Goal: Task Accomplishment & Management: Manage account settings

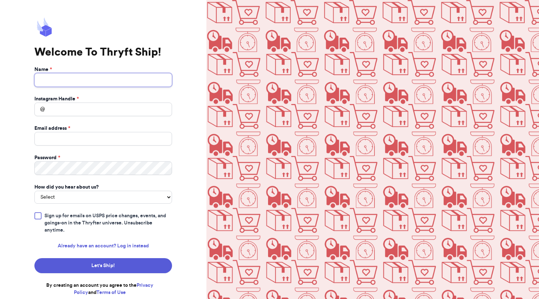
click at [117, 82] on input "Name *" at bounding box center [103, 80] width 138 height 14
type input "cloudninefinds"
click at [97, 108] on input "Instagram Handle *" at bounding box center [103, 110] width 138 height 14
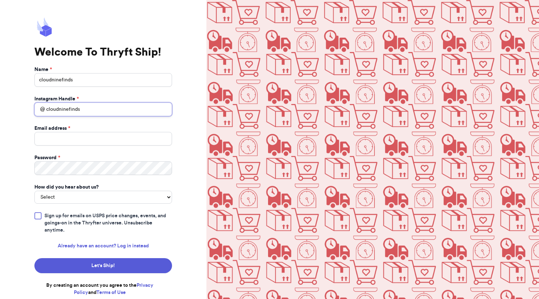
type input "cloudninefinds"
click at [83, 141] on input "Email address *" at bounding box center [103, 139] width 138 height 14
click at [110, 134] on input "Email address *" at bounding box center [103, 139] width 138 height 14
paste input "claudia.online.store4@gmail.com"
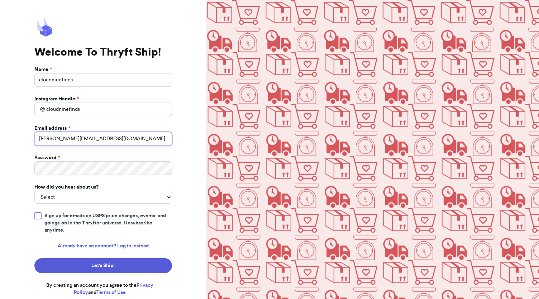
type input "claudia.online.store4@gmail.com"
click at [105, 195] on select "Select You reached out to me directly I saw another business post about Thryft …" at bounding box center [103, 197] width 138 height 13
click at [90, 203] on form "Name * cloudninefinds Instagram Handle * @ cloudninefinds Email address * claud…" at bounding box center [103, 181] width 138 height 230
click at [98, 201] on select "Select You reached out to me directly I saw another business post about Thryft …" at bounding box center [103, 197] width 138 height 13
select select "saw_another_business"
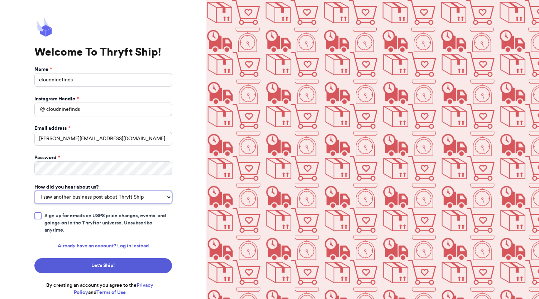
click at [34, 191] on select "Select You reached out to me directly I saw another business post about Thryft …" at bounding box center [103, 197] width 138 height 13
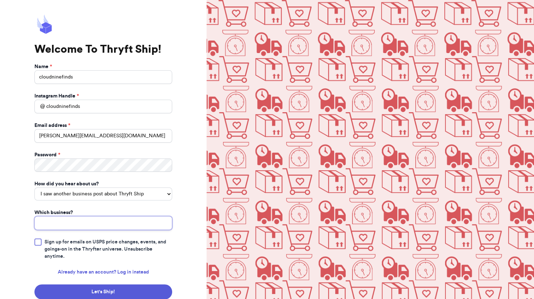
click at [103, 224] on input "Which business?" at bounding box center [103, 223] width 138 height 14
click at [38, 240] on div at bounding box center [37, 241] width 7 height 7
click at [0, 0] on input "Sign up for emails on USPS price changes, events, and goings-on in the Thryfter…" at bounding box center [0, 0] width 0 height 0
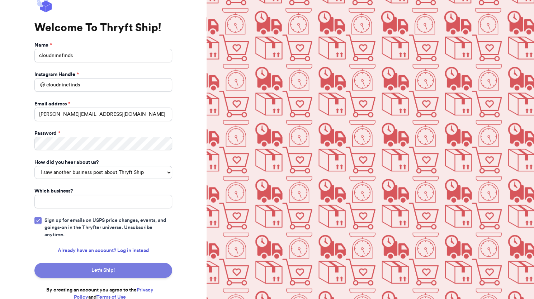
click at [122, 265] on button "Let's Ship!" at bounding box center [103, 270] width 138 height 15
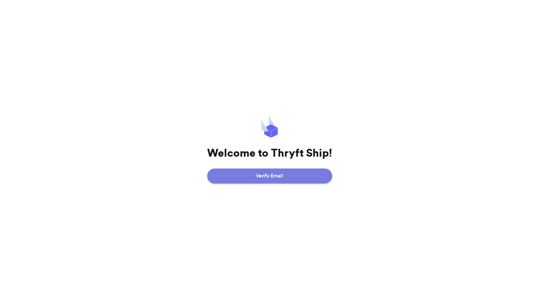
click at [275, 180] on button "Verify Email" at bounding box center [269, 176] width 125 height 15
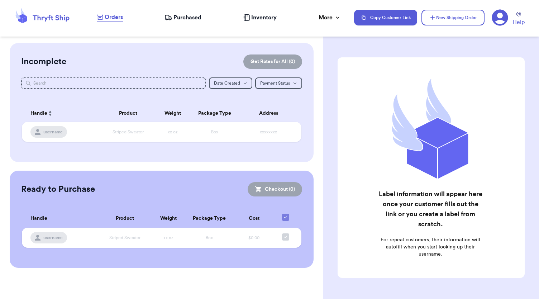
click at [498, 19] on icon at bounding box center [500, 18] width 16 height 16
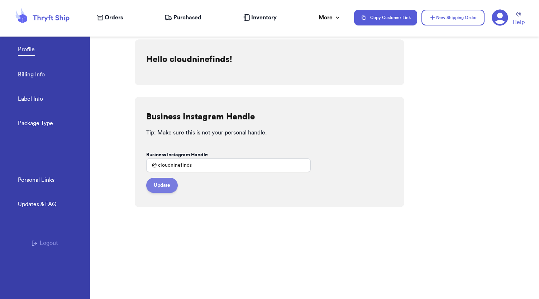
click at [163, 188] on button "Update" at bounding box center [162, 185] width 32 height 15
click at [39, 75] on link "Billing Info" at bounding box center [31, 75] width 27 height 10
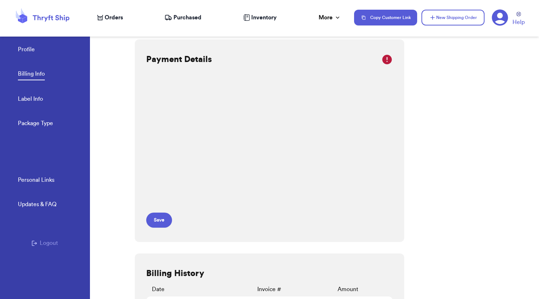
scroll to position [32, 0]
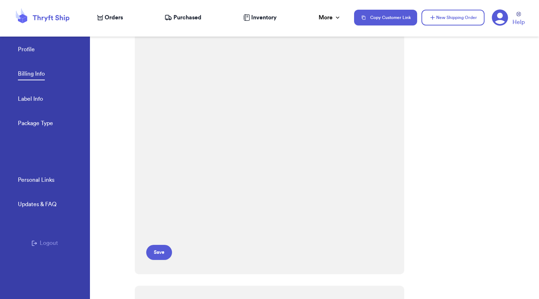
click at [42, 104] on link "Label Info" at bounding box center [30, 100] width 25 height 10
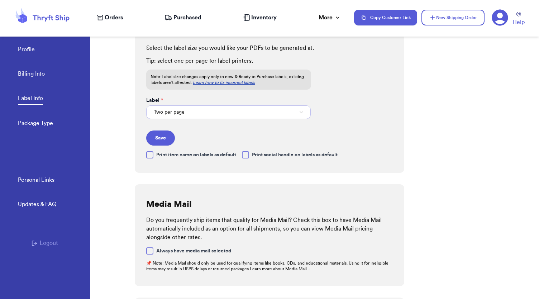
click at [200, 108] on button "Two per page" at bounding box center [228, 112] width 165 height 14
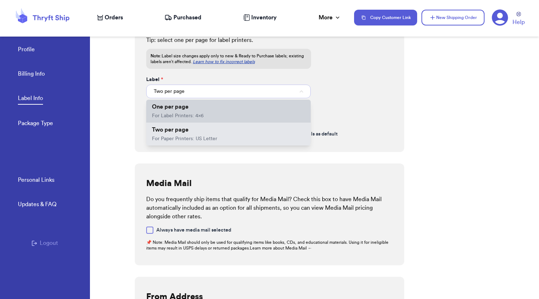
scroll to position [44, 0]
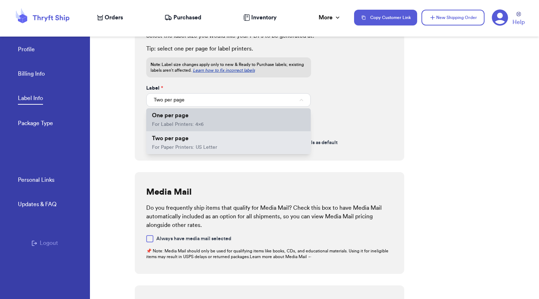
click at [227, 124] on li "One per page For Label Printers: 4x6" at bounding box center [228, 119] width 165 height 23
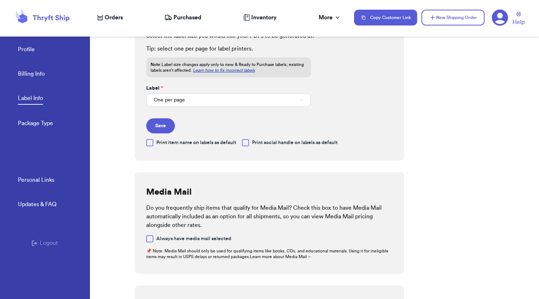
click at [246, 143] on div at bounding box center [245, 142] width 7 height 7
click at [0, 0] on input "Print social handle on labels as default" at bounding box center [0, 0] width 0 height 0
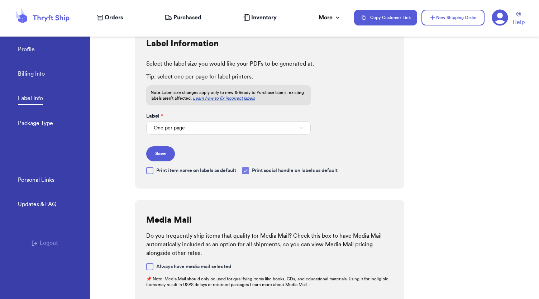
scroll to position [15, 0]
click at [248, 171] on icon at bounding box center [246, 172] width 6 height 6
click at [0, 0] on input "Print social handle on labels as default" at bounding box center [0, 0] width 0 height 0
click at [249, 171] on div at bounding box center [245, 171] width 7 height 7
click at [0, 0] on input "Print social handle on labels as default" at bounding box center [0, 0] width 0 height 0
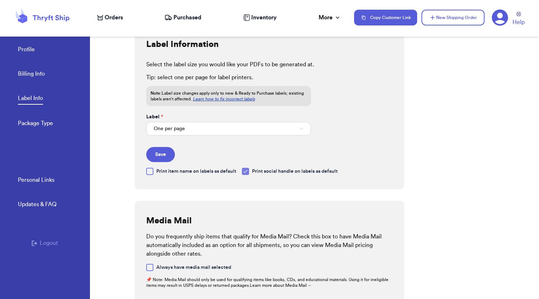
click at [248, 171] on icon at bounding box center [246, 172] width 6 height 6
click at [0, 0] on input "Print social handle on labels as default" at bounding box center [0, 0] width 0 height 0
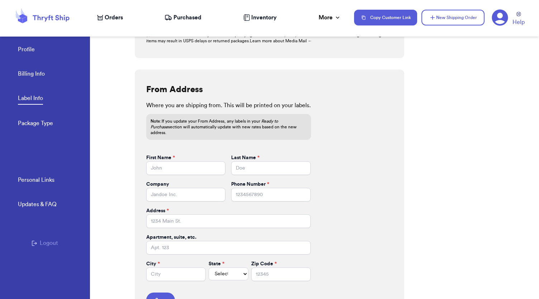
scroll to position [275, 0]
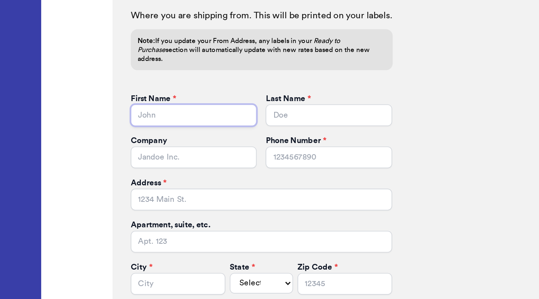
click at [185, 146] on input "First Name *" at bounding box center [185, 153] width 79 height 14
type input "c"
type input "CLOUDNINE"
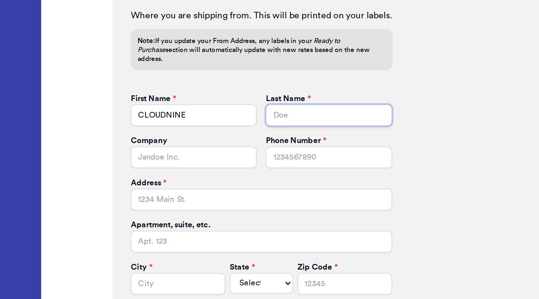
click at [238, 146] on input "Last Name *" at bounding box center [270, 153] width 79 height 14
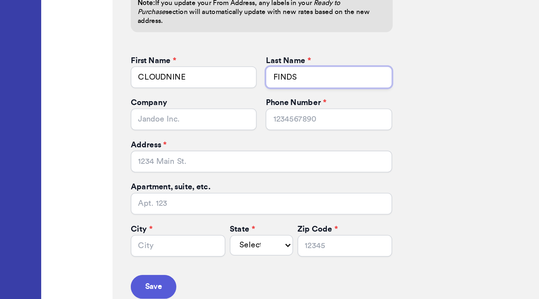
type input "FINDS"
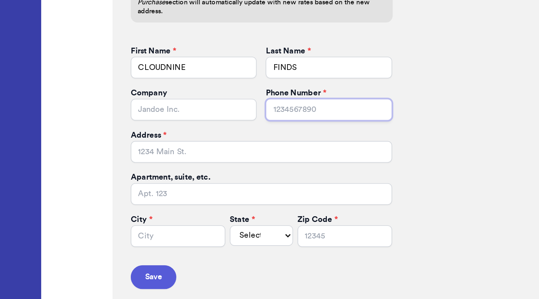
click at [271, 175] on input "Phone Number *" at bounding box center [270, 180] width 79 height 14
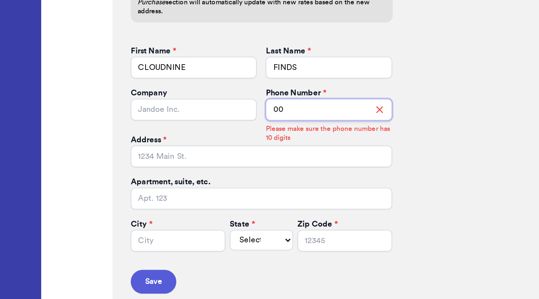
type input "0"
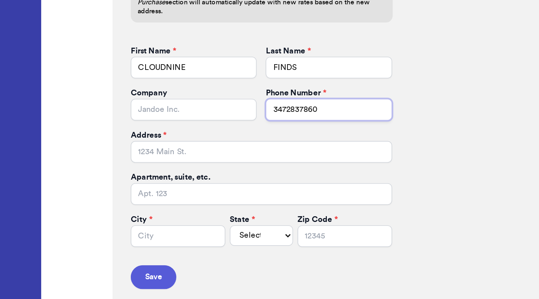
type input "3472837860"
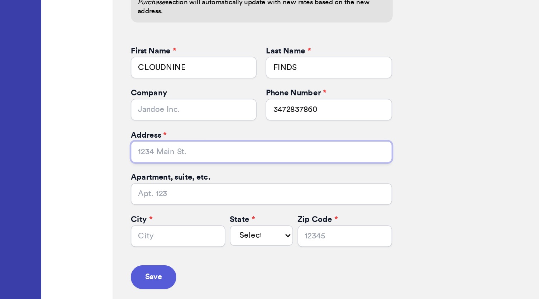
click at [180, 199] on input "Address *" at bounding box center [228, 206] width 165 height 14
paste input "[STREET_ADDRESS]"
type input "[STREET_ADDRESS]"
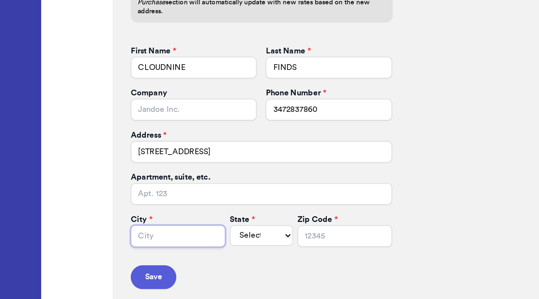
click at [171, 254] on input "City *" at bounding box center [176, 259] width 60 height 14
type input "[US_STATE]"
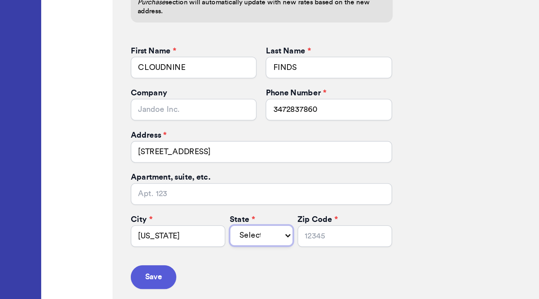
click at [218, 255] on select "Select AL AK AZ AR CA CO [GEOGRAPHIC_DATA] DE DC [GEOGRAPHIC_DATA] [GEOGRAPHIC_…" at bounding box center [229, 258] width 40 height 13
select select "NY"
click at [209, 252] on select "Select AL AK AZ AR CA CO [GEOGRAPHIC_DATA] DE DC [GEOGRAPHIC_DATA] [GEOGRAPHIC_…" at bounding box center [229, 258] width 40 height 13
click at [279, 256] on input "Zip Code *" at bounding box center [281, 259] width 60 height 14
type input "10001"
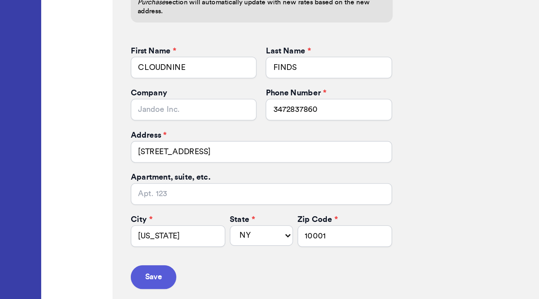
click at [332, 200] on div "From Address Where you are shipping from. This will be printed on your labels. …" at bounding box center [270, 181] width 270 height 252
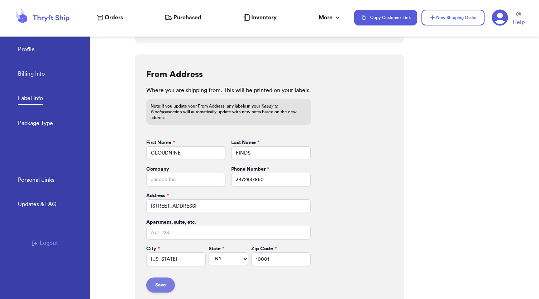
click at [167, 278] on button "Save" at bounding box center [160, 285] width 29 height 15
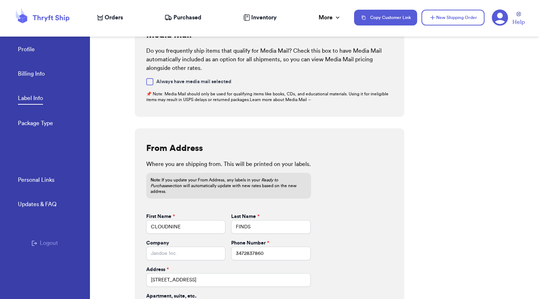
scroll to position [275, 0]
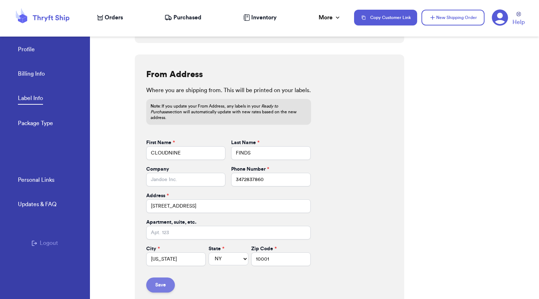
click at [162, 279] on button "Save" at bounding box center [160, 285] width 29 height 15
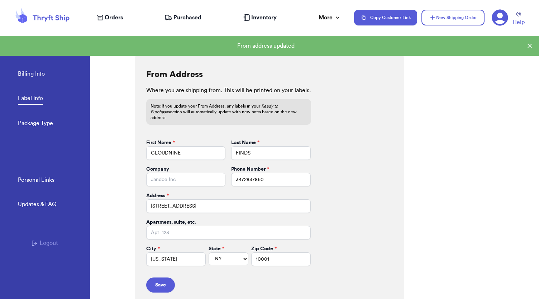
click at [56, 15] on icon at bounding box center [42, 17] width 57 height 19
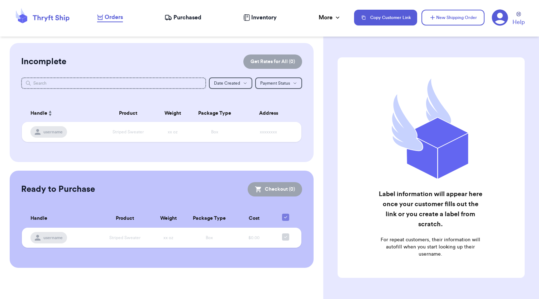
click at [179, 12] on nav "Orders Purchased Inventory More Stats Completed Orders Copy Customer Link New S…" at bounding box center [314, 18] width 449 height 24
click at [181, 19] on span "Purchased" at bounding box center [188, 17] width 28 height 9
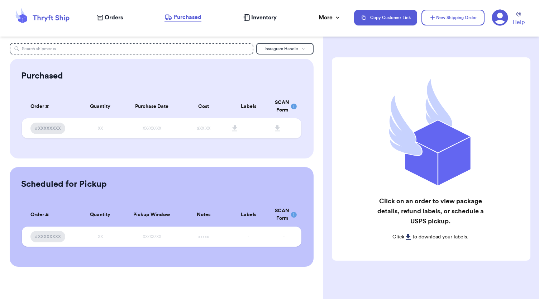
click at [265, 18] on span "Inventory" at bounding box center [263, 17] width 25 height 9
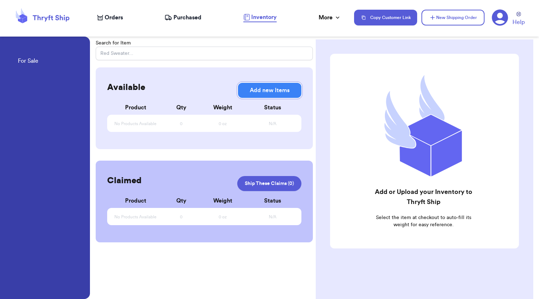
click at [255, 91] on button "Add new Items" at bounding box center [269, 90] width 63 height 15
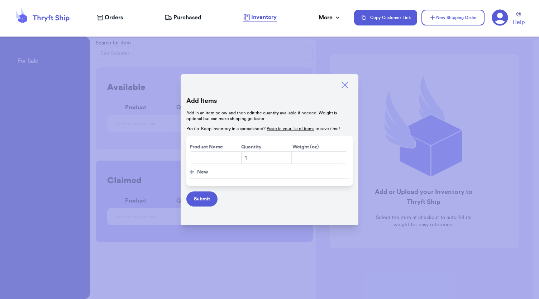
click at [216, 160] on input "text" at bounding box center [216, 157] width 51 height 13
paste input "[PERSON_NAME] Crew [PERSON_NAME] Vest Striped Knit Cream Navy Gold Buttons Prep…"
type input "[PERSON_NAME] Crew [PERSON_NAME] Vest Striped Knit Cream Navy Gold Buttons Prep…"
click at [310, 157] on input "number" at bounding box center [315, 157] width 48 height 13
type input "8"
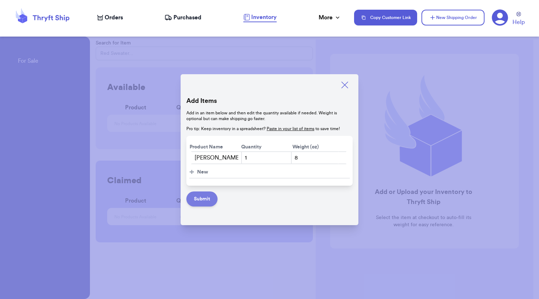
click at [200, 195] on button "Submit" at bounding box center [201, 198] width 31 height 15
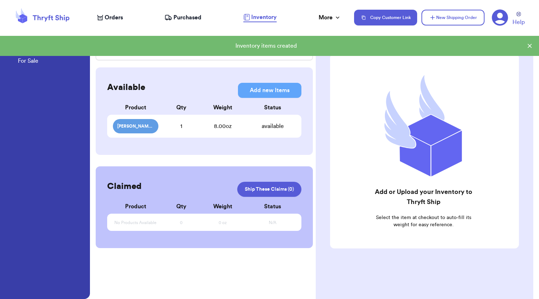
click at [225, 126] on div "8.00 oz" at bounding box center [223, 126] width 54 height 9
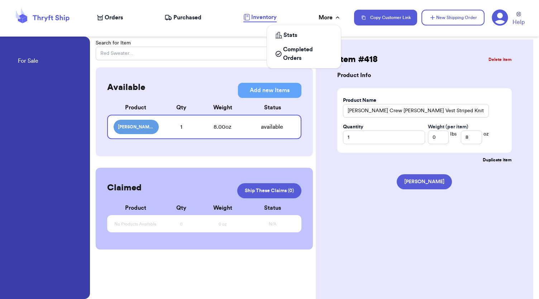
click at [328, 22] on div "More" at bounding box center [330, 17] width 23 height 9
click at [98, 18] on icon at bounding box center [100, 17] width 6 height 5
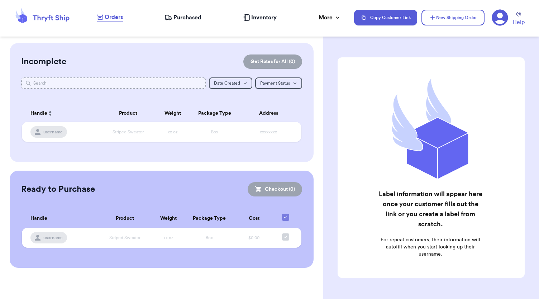
click at [181, 89] on input "text" at bounding box center [113, 82] width 185 height 11
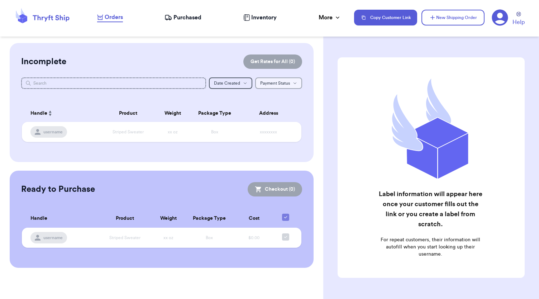
click at [265, 81] on button "Payment Status Payment Status" at bounding box center [278, 82] width 47 height 11
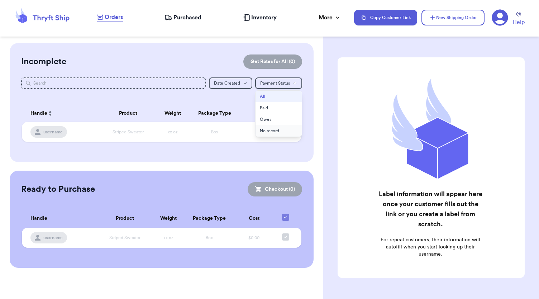
click at [272, 128] on button "No record" at bounding box center [279, 130] width 46 height 11
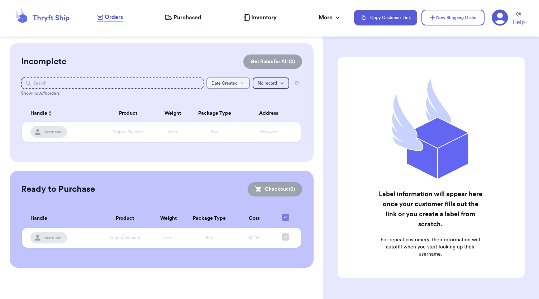
click at [239, 84] on button "Date Created Date Created" at bounding box center [228, 82] width 43 height 11
click at [228, 115] on button "Oldest" at bounding box center [228, 119] width 43 height 11
click at [233, 85] on span "Oldest" at bounding box center [231, 83] width 13 height 4
click at [231, 106] on button "Newest" at bounding box center [234, 107] width 29 height 11
click at [269, 84] on span "No record" at bounding box center [267, 83] width 19 height 4
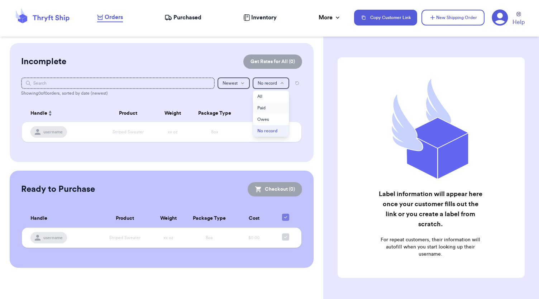
click at [267, 108] on button "Paid" at bounding box center [271, 107] width 36 height 11
click at [194, 15] on span "Purchased" at bounding box center [188, 17] width 28 height 9
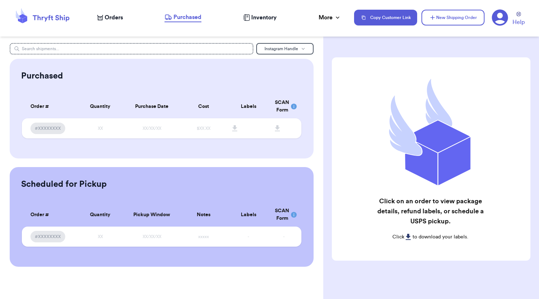
click at [258, 18] on span "Inventory" at bounding box center [263, 17] width 25 height 9
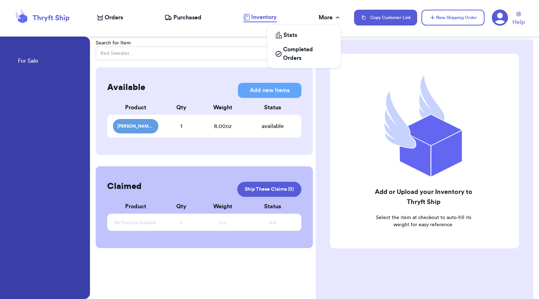
click at [328, 20] on div "More" at bounding box center [330, 17] width 23 height 9
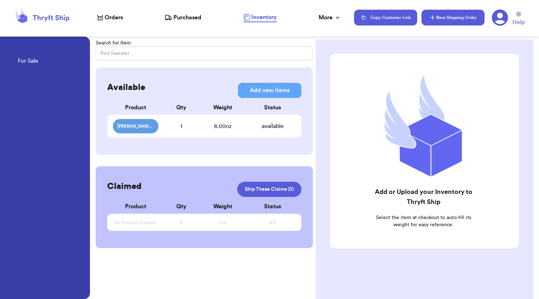
click at [449, 20] on button "New Shipping Order" at bounding box center [453, 18] width 63 height 16
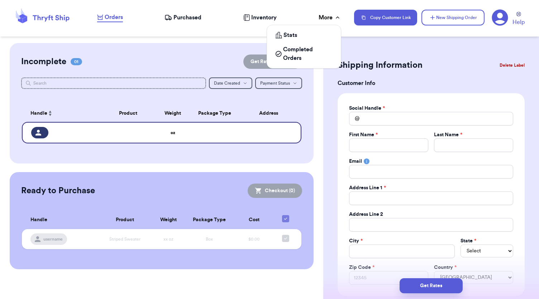
click at [327, 20] on div "More" at bounding box center [330, 17] width 23 height 9
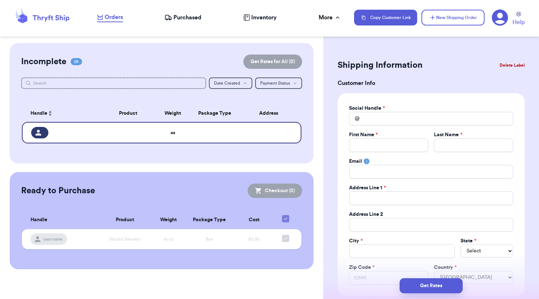
click at [212, 22] on div "Orders Purchased Inventory More Stats Completed Orders" at bounding box center [222, 17] width 250 height 9
click at [522, 24] on span "Help" at bounding box center [519, 22] width 12 height 9
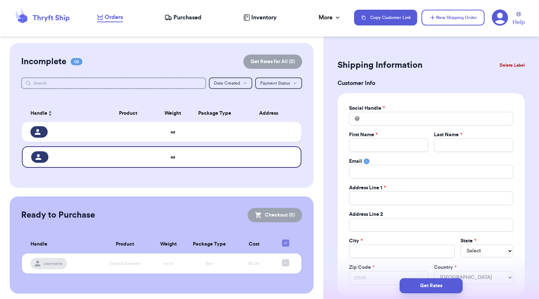
click at [340, 22] on nav "Orders Purchased Inventory More Stats Completed Orders Copy Customer Link New S…" at bounding box center [314, 18] width 449 height 24
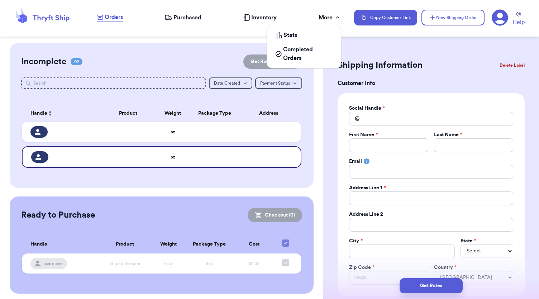
click at [335, 20] on icon at bounding box center [337, 17] width 7 height 7
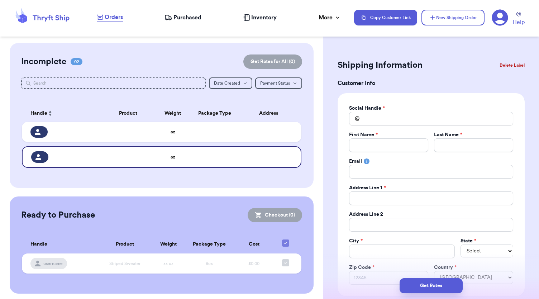
click at [56, 21] on icon at bounding box center [42, 17] width 57 height 19
click at [497, 21] on icon at bounding box center [500, 17] width 16 height 16
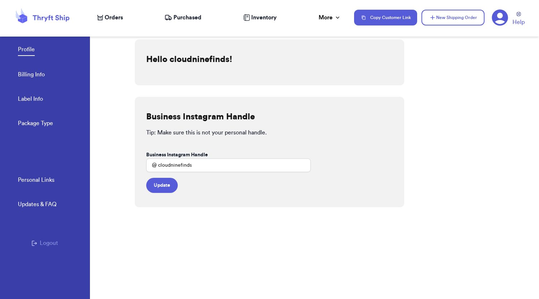
click at [37, 80] on link "Billing Info" at bounding box center [31, 75] width 27 height 10
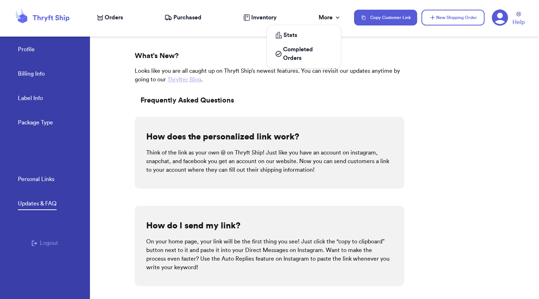
click at [338, 16] on icon at bounding box center [337, 17] width 7 height 7
click at [49, 15] on icon at bounding box center [51, 18] width 37 height 6
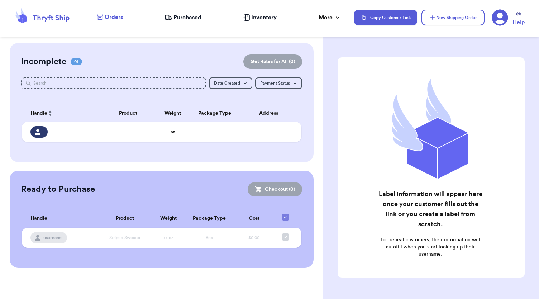
scroll to position [26, 0]
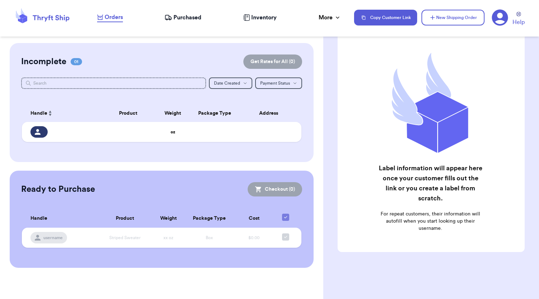
click at [505, 17] on icon at bounding box center [500, 18] width 16 height 16
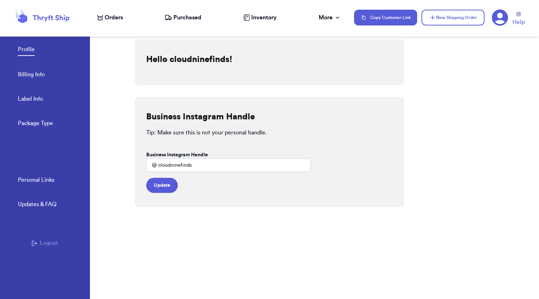
click at [33, 71] on link "Billing Info" at bounding box center [31, 75] width 27 height 10
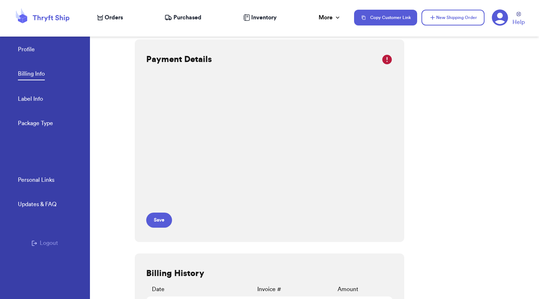
scroll to position [32, 0]
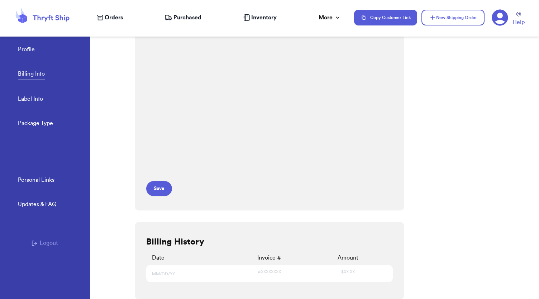
click at [37, 101] on link "Label Info" at bounding box center [30, 100] width 25 height 10
select select "NY"
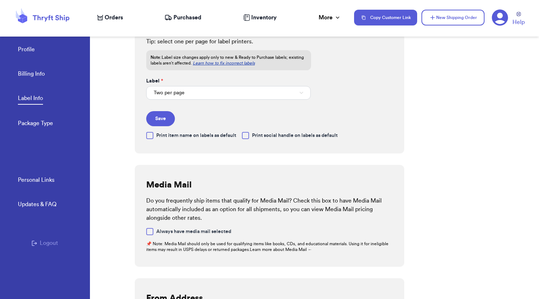
click at [32, 126] on link "Package Type" at bounding box center [35, 124] width 35 height 10
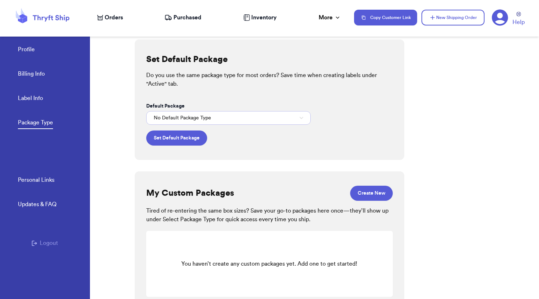
click at [204, 119] on span "No Default Package Type" at bounding box center [182, 117] width 57 height 7
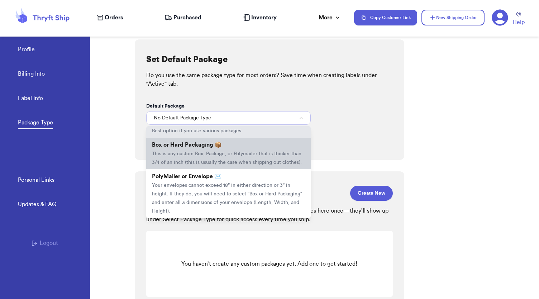
scroll to position [20, 0]
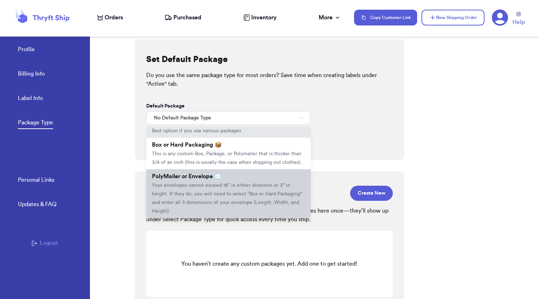
click at [227, 186] on span "Your envelopes cannot exceed 18" in either direction or 3" in height. If they d…" at bounding box center [227, 198] width 150 height 31
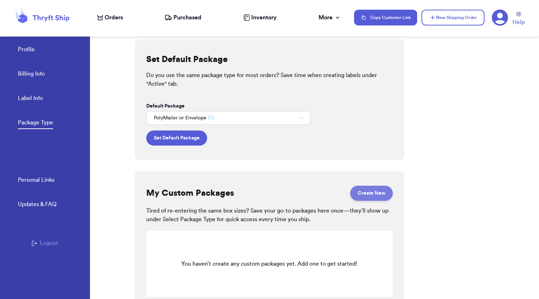
click at [362, 191] on button "Create New" at bounding box center [371, 193] width 43 height 15
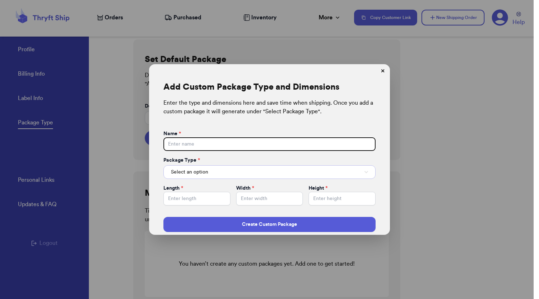
click at [270, 176] on button "Select an option" at bounding box center [270, 172] width 212 height 14
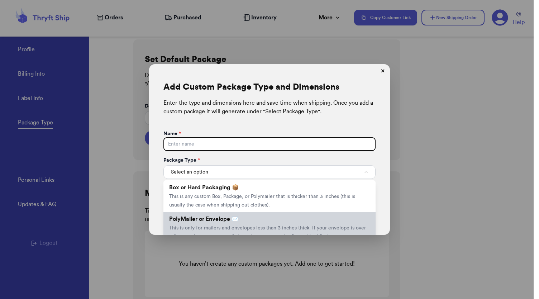
click at [237, 219] on span "PolyMailer or Envelope ✉️" at bounding box center [204, 219] width 70 height 6
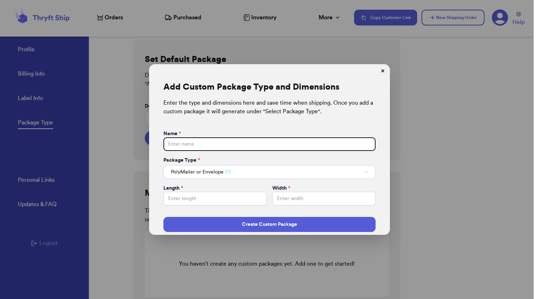
click at [378, 72] on button "✕" at bounding box center [382, 71] width 11 height 11
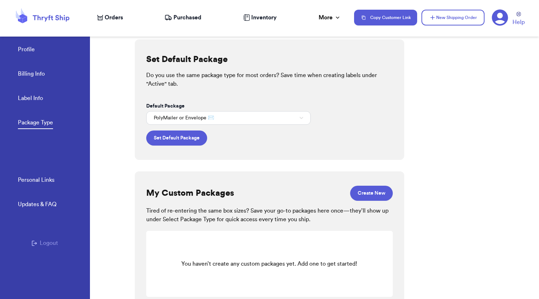
click at [33, 181] on link "Personal Links" at bounding box center [36, 181] width 37 height 10
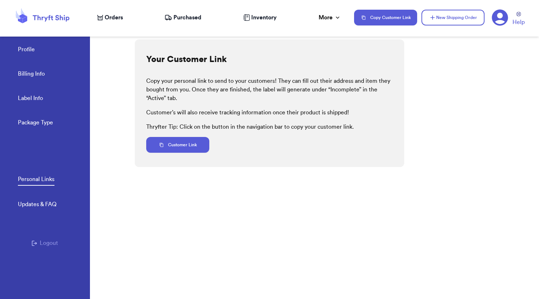
click at [42, 203] on div "Updates & FAQ" at bounding box center [37, 204] width 39 height 9
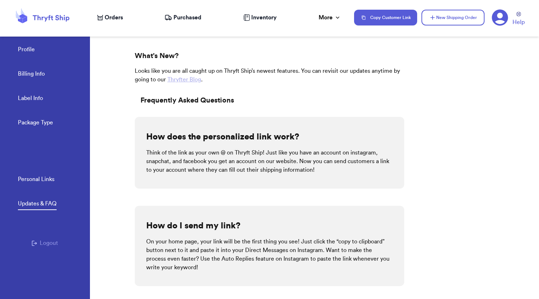
click at [63, 15] on icon at bounding box center [42, 17] width 57 height 19
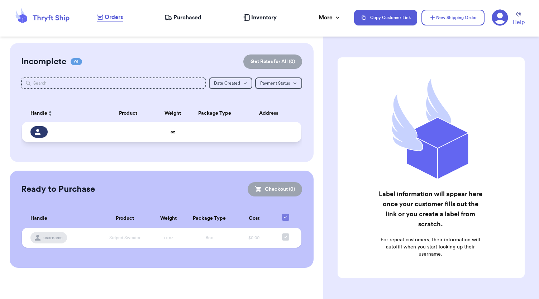
click at [42, 133] on div at bounding box center [38, 131] width 17 height 11
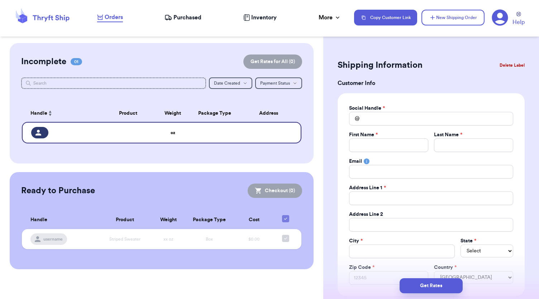
click at [38, 220] on span "Handle" at bounding box center [38, 220] width 17 height 8
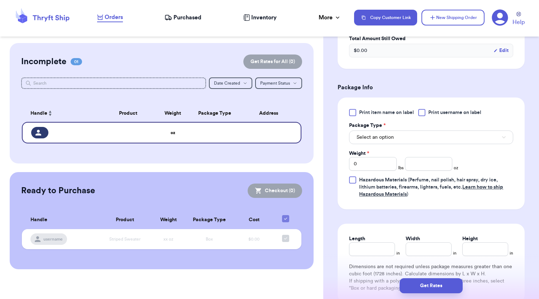
scroll to position [467, 0]
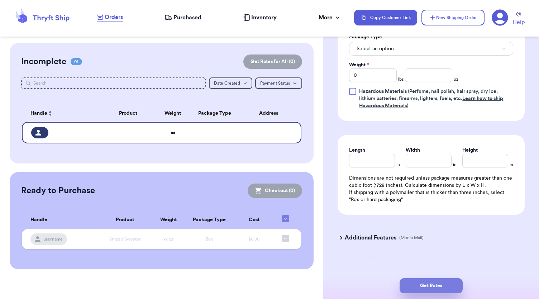
click at [425, 283] on button "Get Rates" at bounding box center [431, 285] width 63 height 15
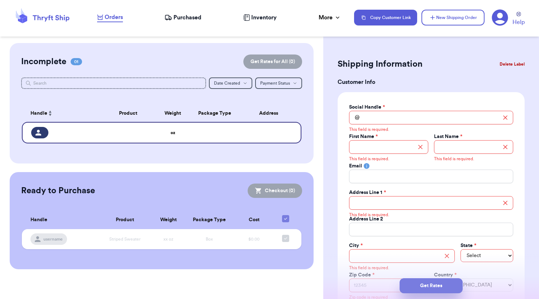
scroll to position [0, 0]
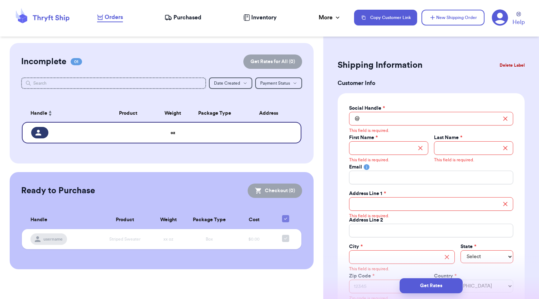
click at [179, 20] on span "Purchased" at bounding box center [188, 17] width 28 height 9
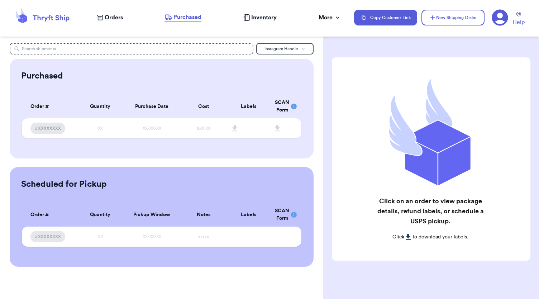
click at [261, 17] on span "Inventory" at bounding box center [263, 17] width 25 height 9
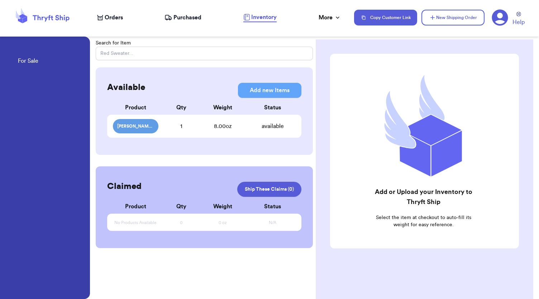
click at [223, 123] on div "8.00 oz" at bounding box center [223, 126] width 54 height 9
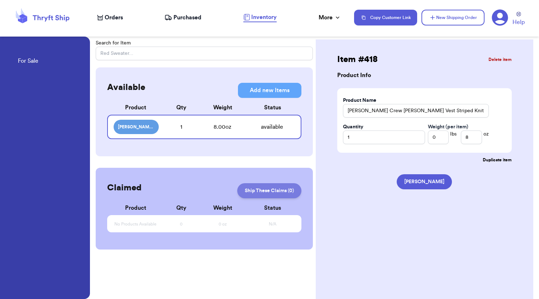
click at [261, 195] on link "Ship These Claims ( 0 )" at bounding box center [269, 190] width 64 height 15
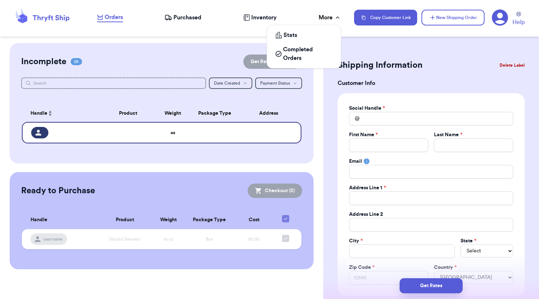
click at [327, 21] on div "More" at bounding box center [330, 17] width 23 height 9
click at [304, 65] on link "Completed Orders" at bounding box center [304, 53] width 68 height 23
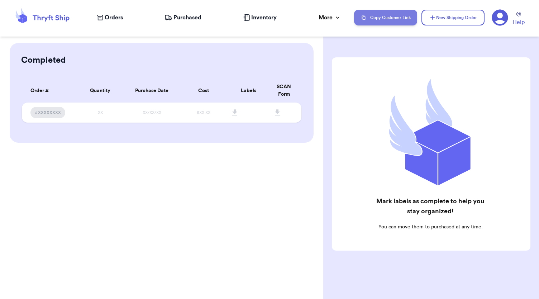
click at [388, 18] on button "Copy Customer Link" at bounding box center [385, 18] width 63 height 16
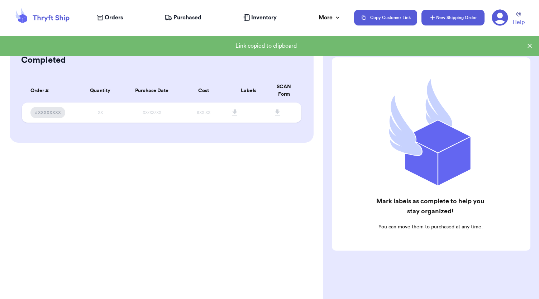
click at [444, 18] on button "New Shipping Order" at bounding box center [453, 18] width 63 height 16
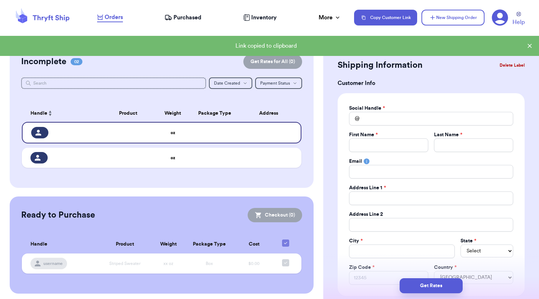
click at [494, 23] on icon at bounding box center [500, 17] width 16 height 16
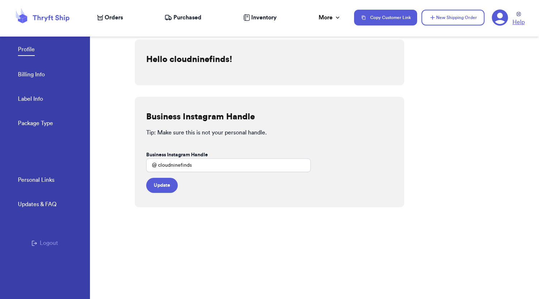
click at [522, 21] on span "Help" at bounding box center [519, 22] width 12 height 9
